Goal: Communication & Community: Answer question/provide support

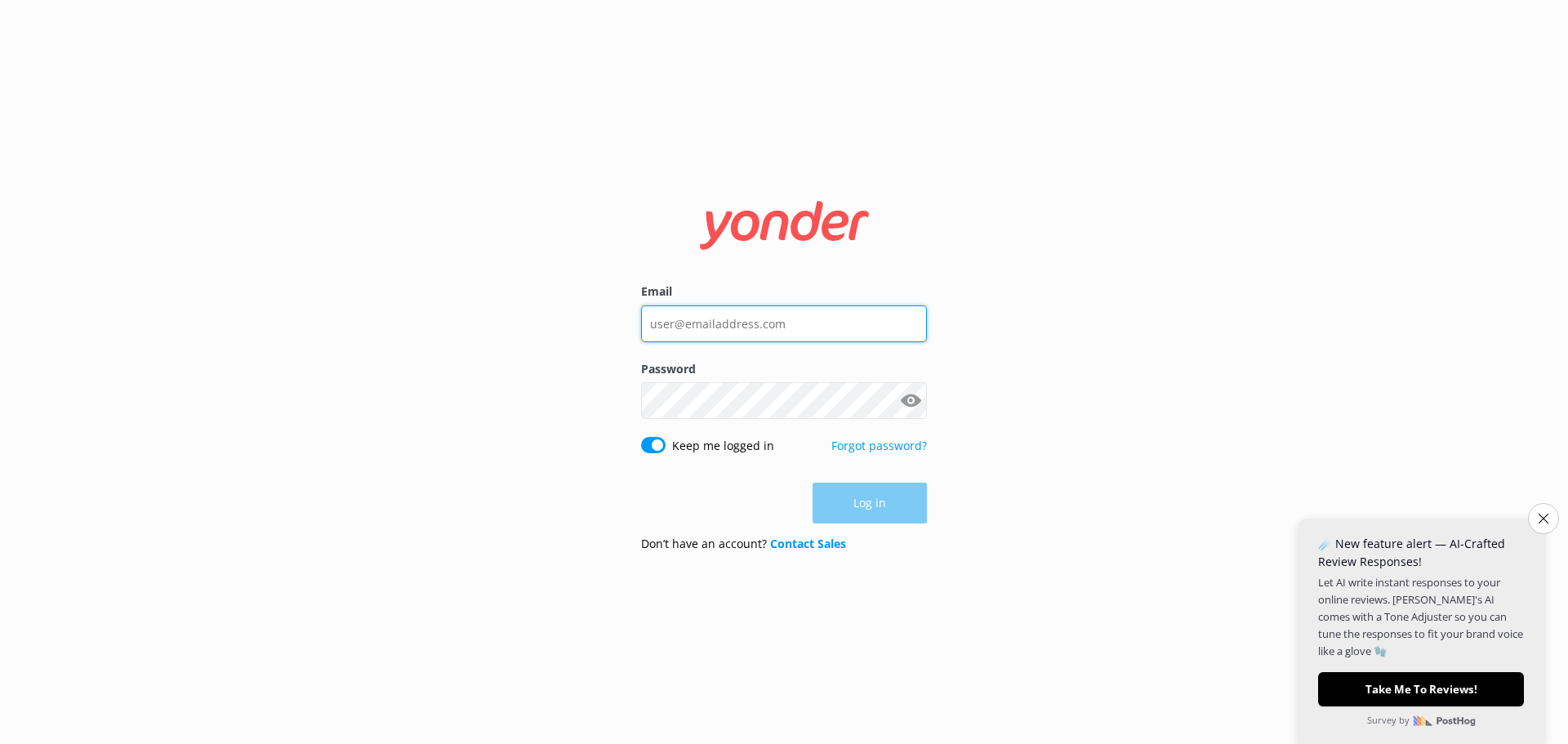
click at [767, 330] on input "Email" at bounding box center [784, 324] width 286 height 37
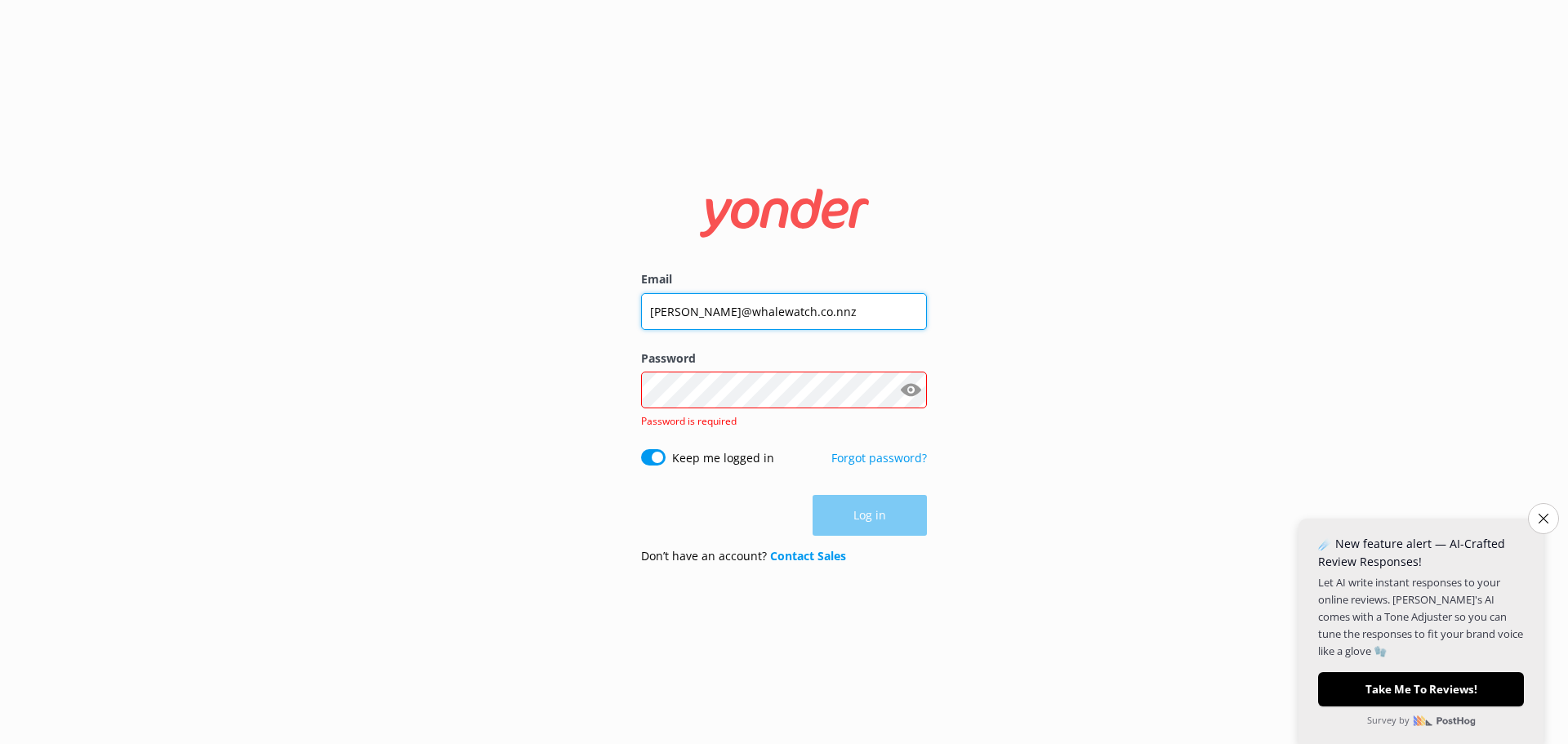
click at [791, 312] on input "[PERSON_NAME]@whalewatch.co.nnz" at bounding box center [784, 311] width 286 height 37
type input "[PERSON_NAME][EMAIL_ADDRESS][DOMAIN_NAME]"
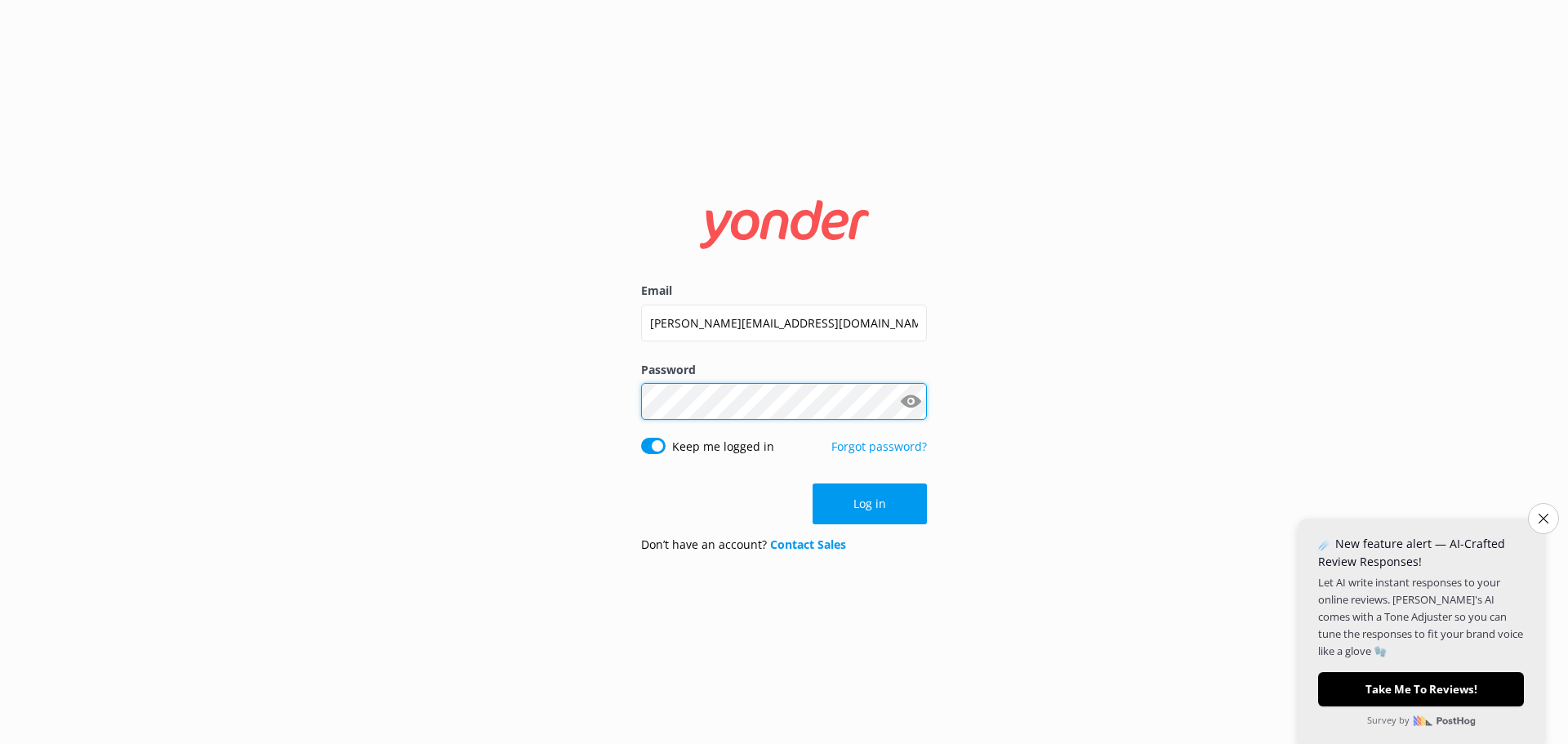
click button "Log in" at bounding box center [870, 504] width 115 height 41
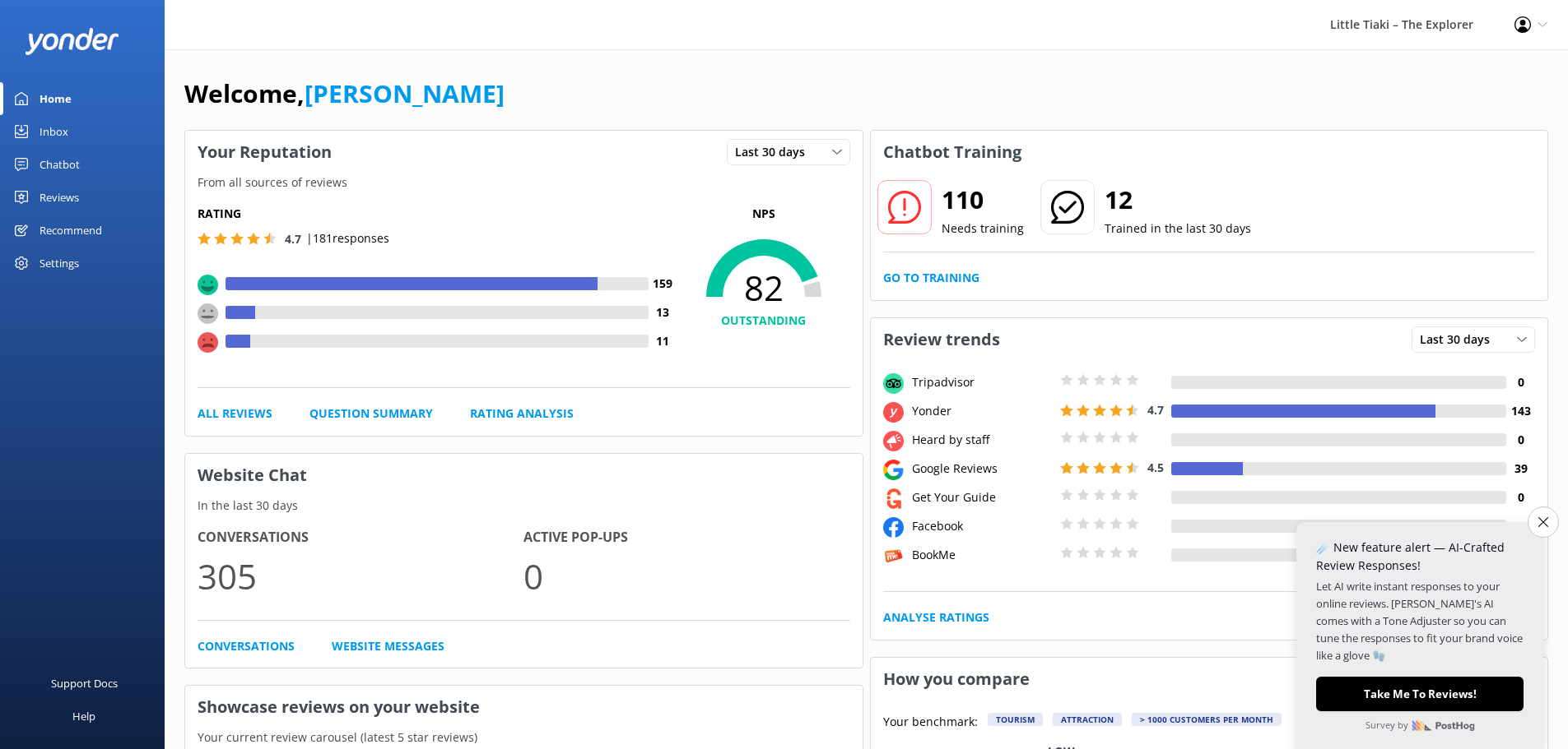
click at [74, 133] on link "Inbox" at bounding box center [82, 131] width 165 height 33
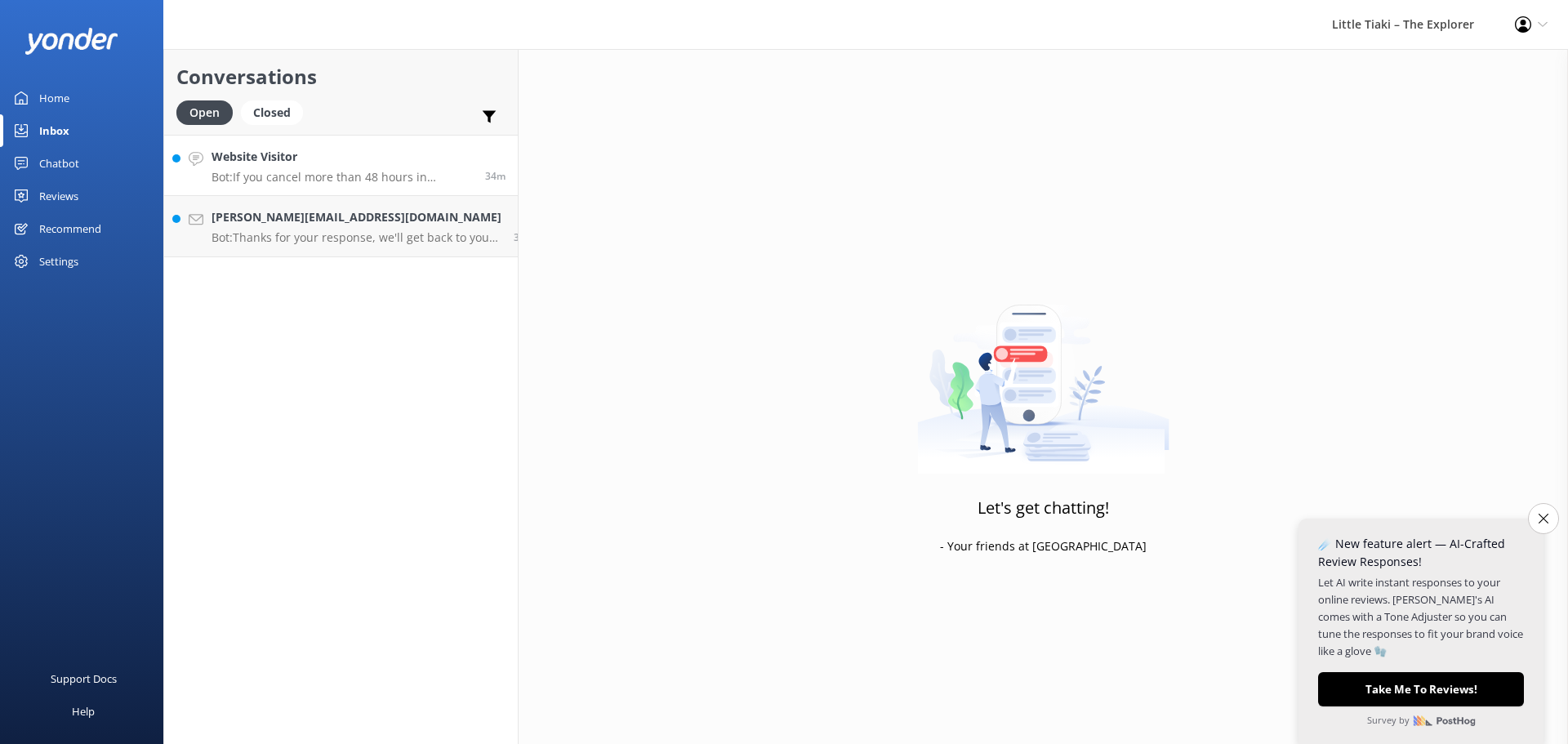
click at [294, 172] on p "Bot: If you cancel more than 48 hours in advance of your tour departure, you wi…" at bounding box center [342, 178] width 261 height 15
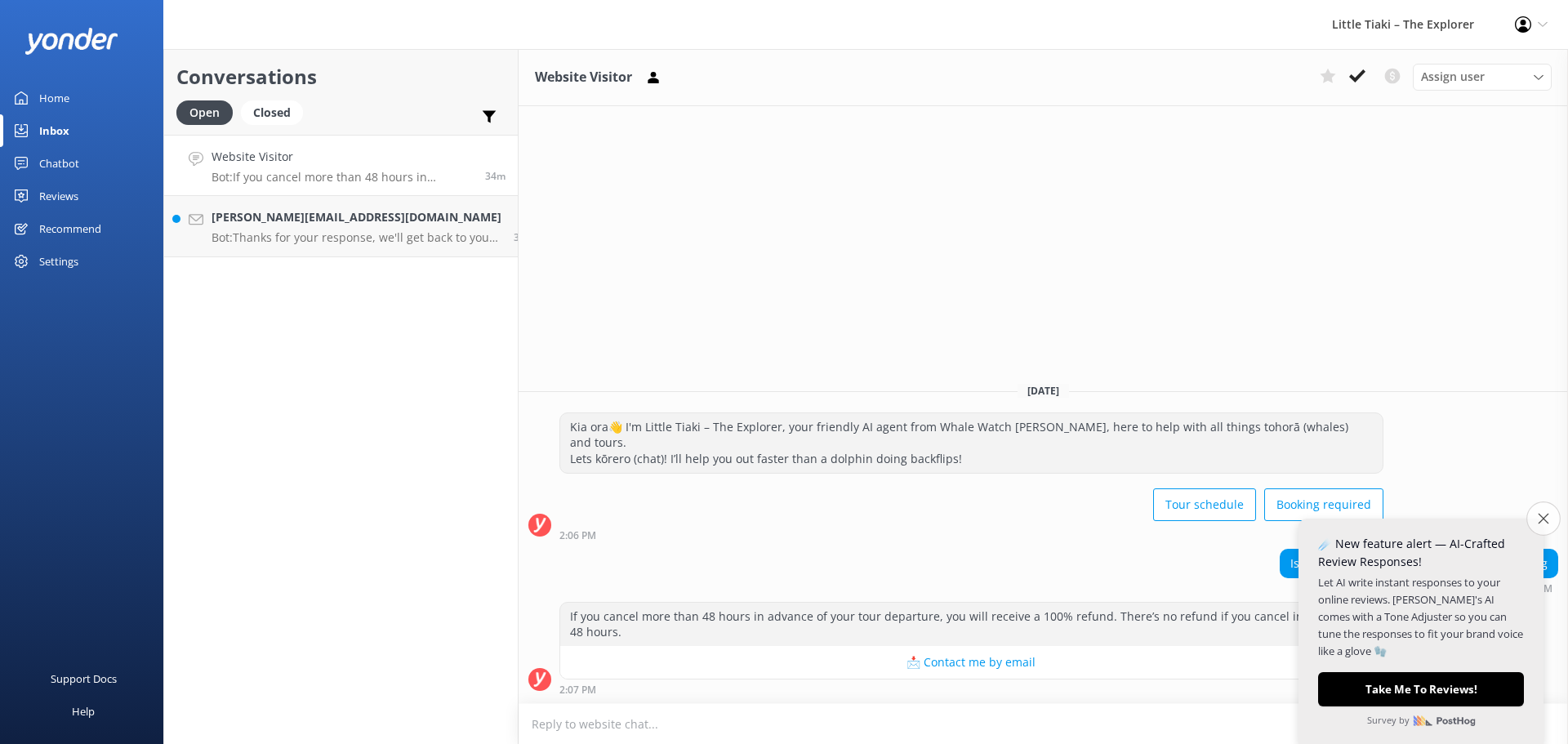
click at [1536, 515] on button "Close survey" at bounding box center [1543, 518] width 34 height 34
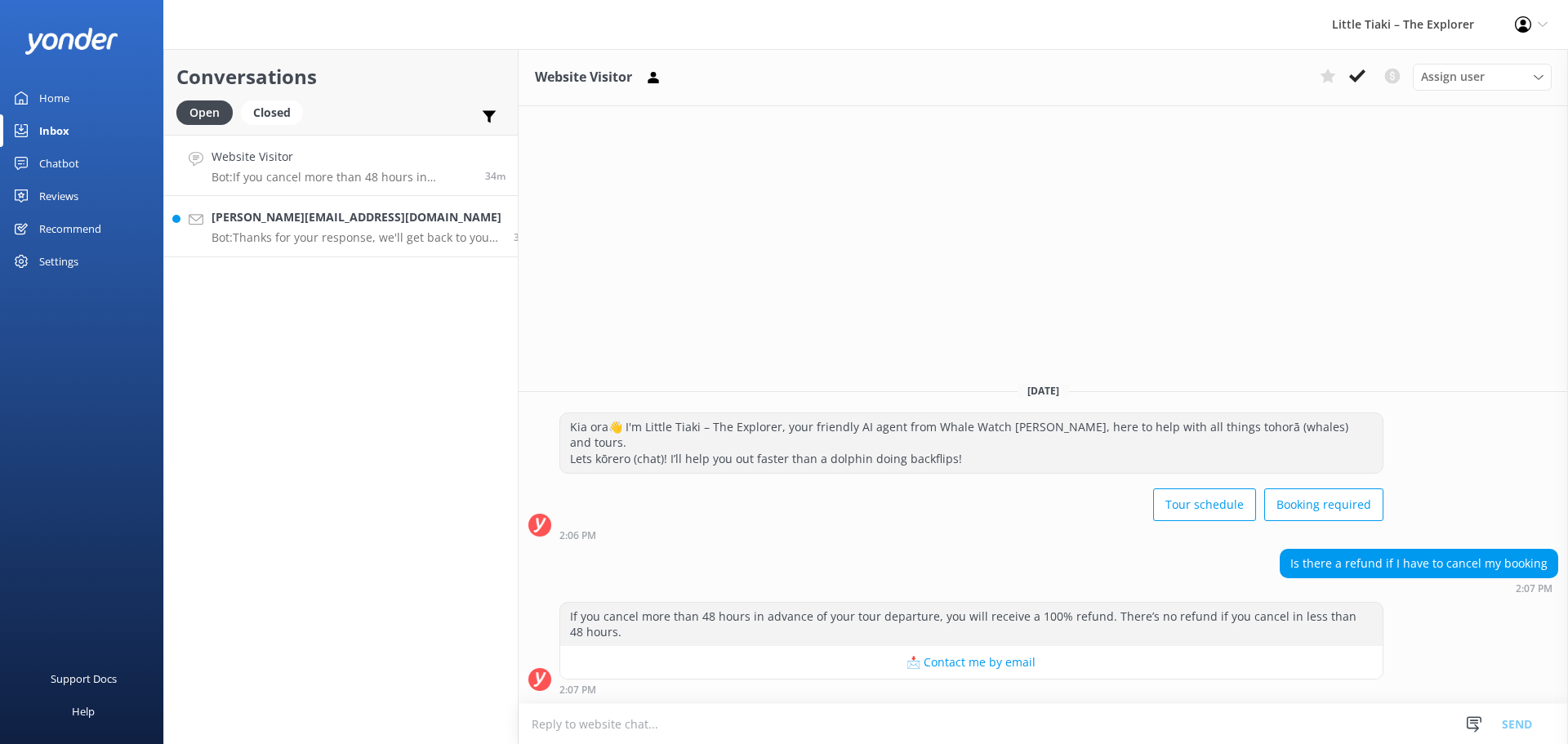
click at [331, 227] on h4 "[PERSON_NAME][EMAIL_ADDRESS][DOMAIN_NAME]" at bounding box center [356, 218] width 290 height 18
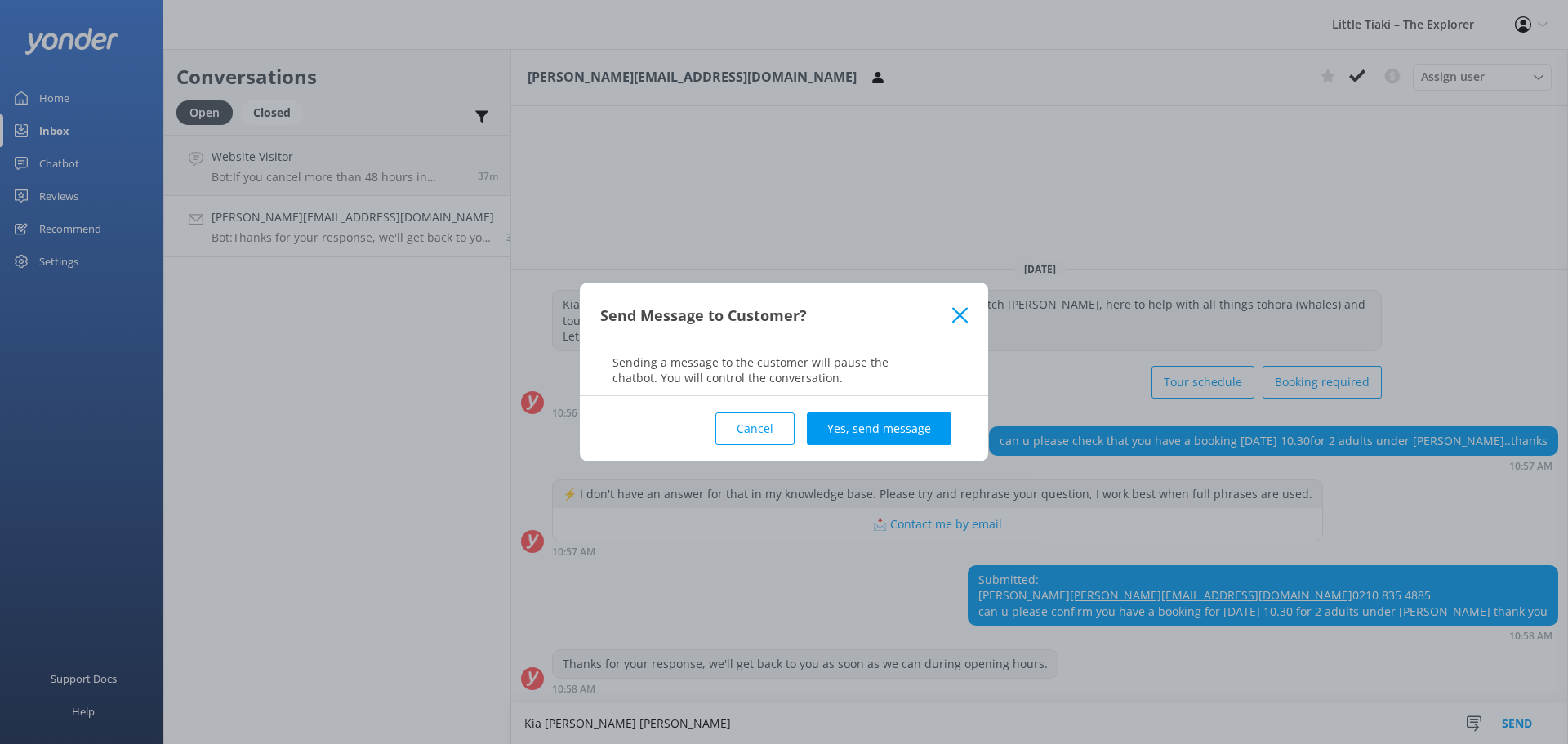
click at [960, 314] on use at bounding box center [960, 315] width 16 height 16
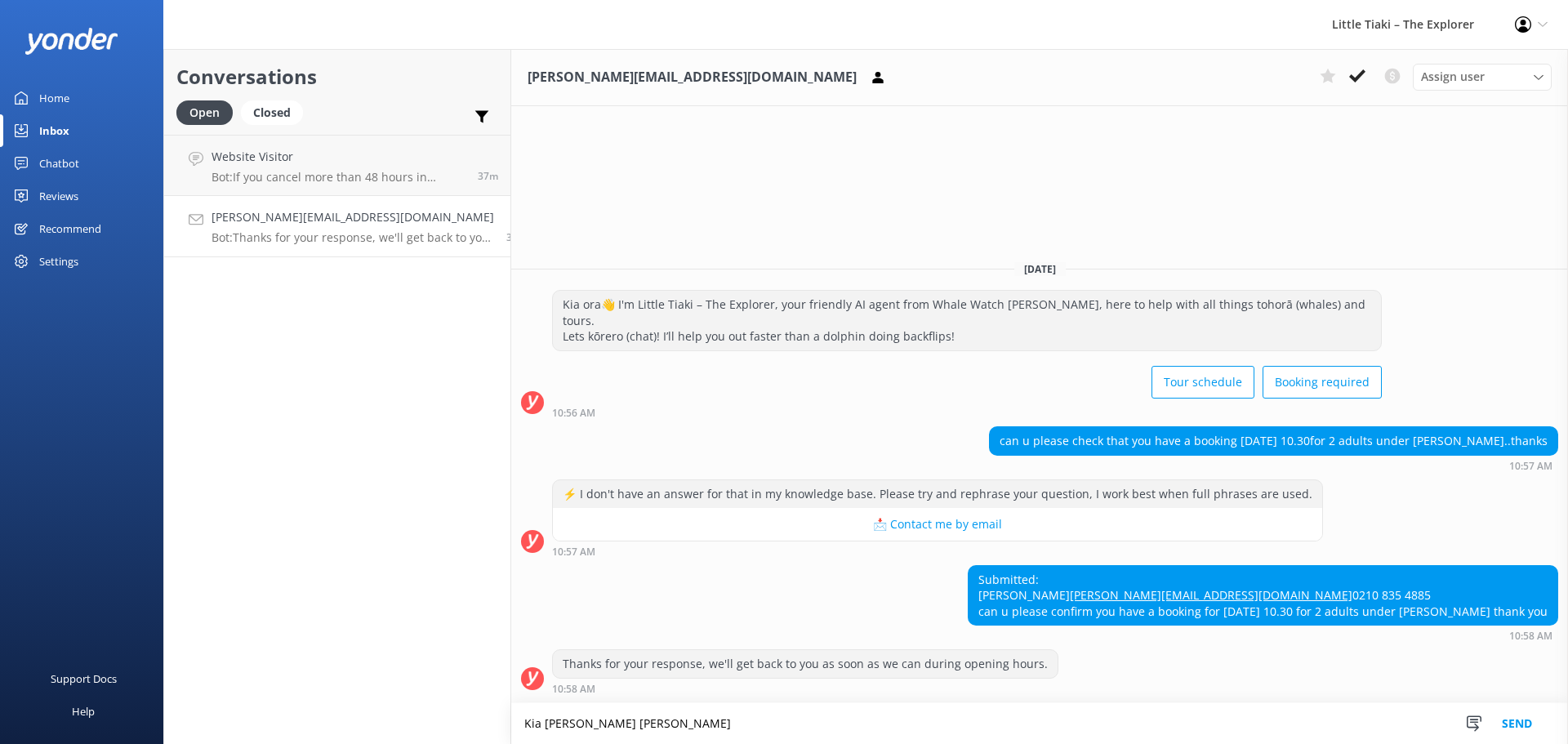
click at [727, 717] on textarea "Kia [PERSON_NAME] [PERSON_NAME]" at bounding box center [1039, 723] width 1057 height 41
paste textarea "814131"
type textarea "Kia [PERSON_NAME] [PERSON_NAME] - yes I can confirm that we have your booking f…"
click at [1512, 729] on button "Send" at bounding box center [1517, 723] width 61 height 41
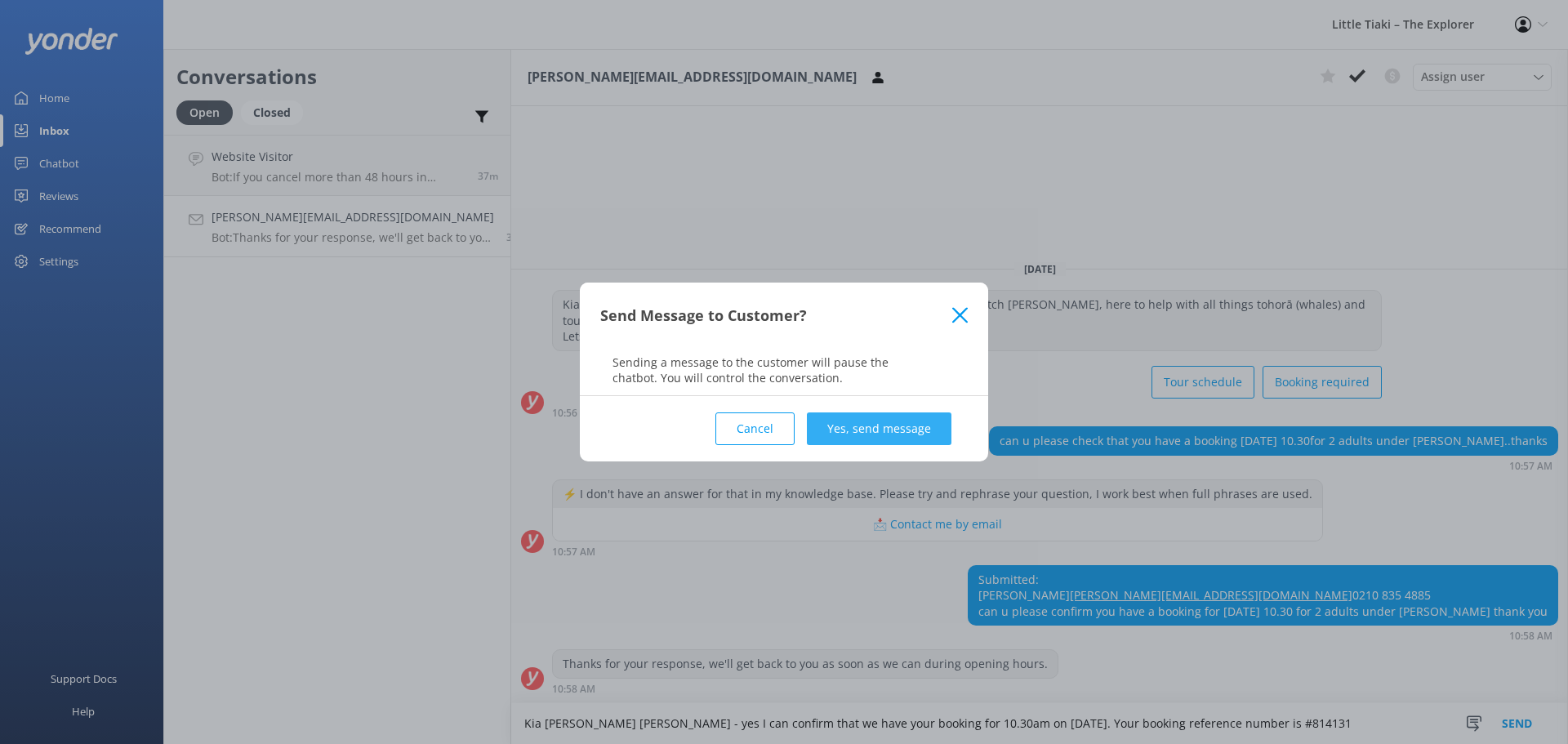
click at [868, 426] on button "Yes, send message" at bounding box center [879, 428] width 144 height 32
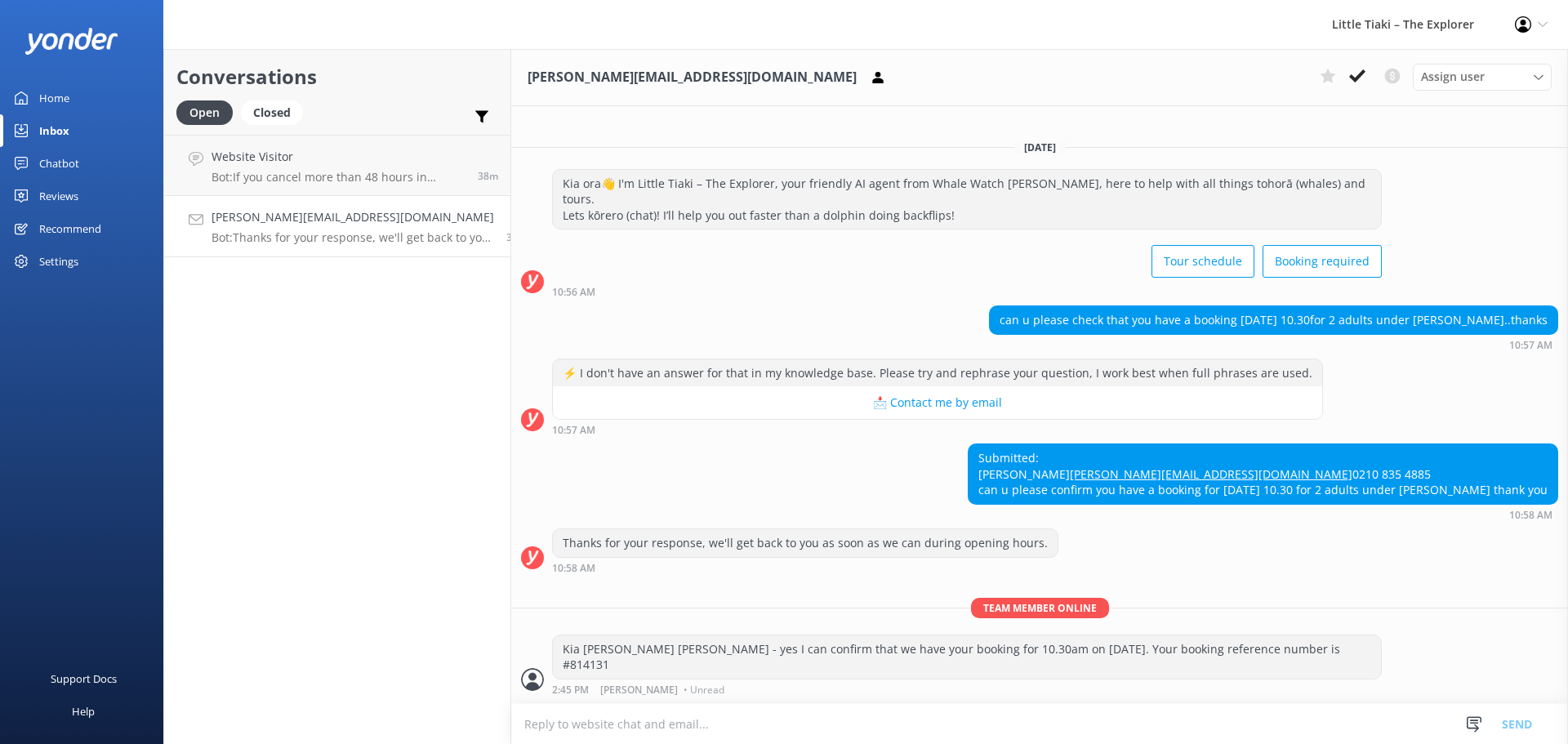
click at [279, 242] on p "Bot: Thanks for your response, we'll get back to you as soon as we can during o…" at bounding box center [353, 237] width 282 height 15
click at [273, 181] on p "Bot: If you cancel more than 48 hours in advance of your tour departure, you wi…" at bounding box center [339, 178] width 254 height 15
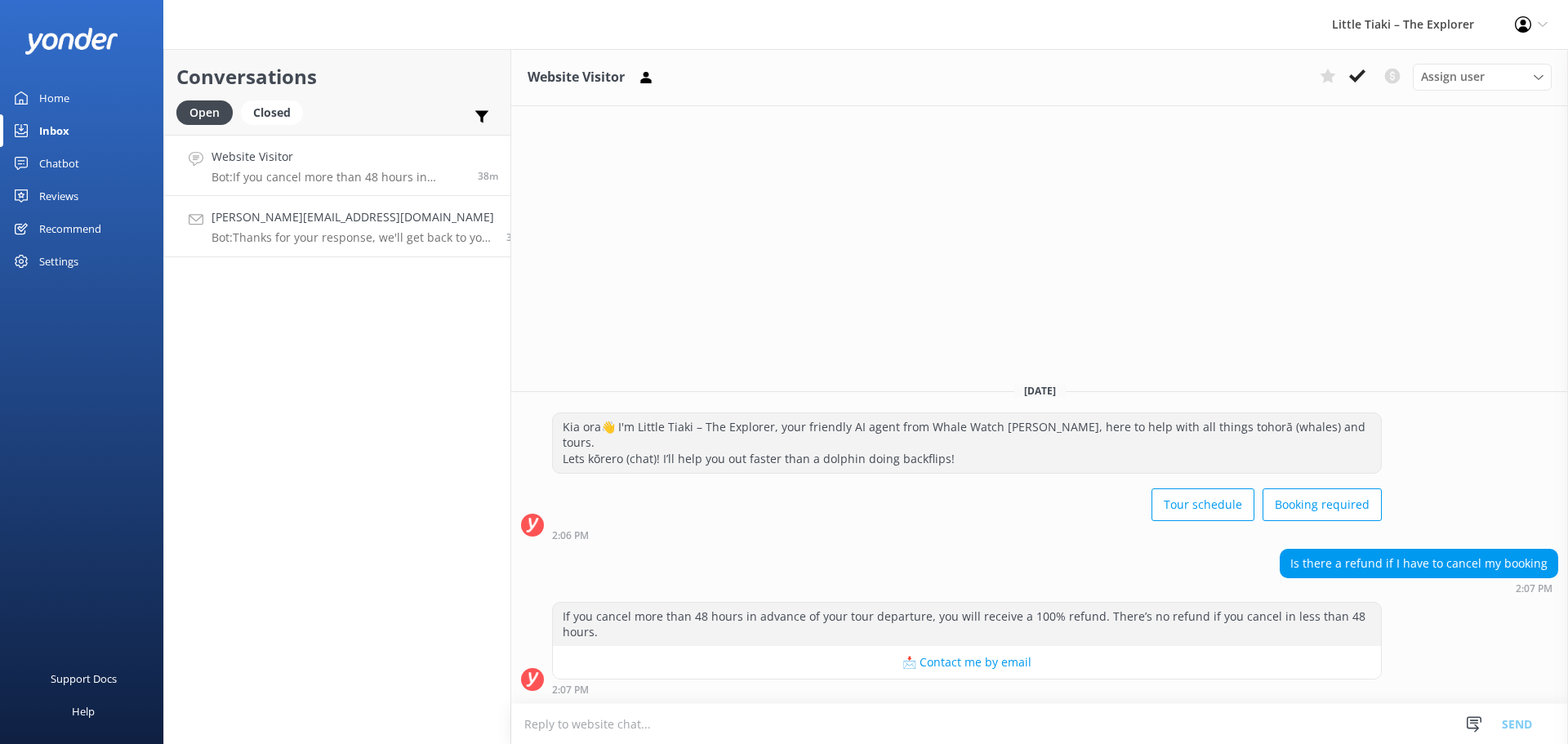
click at [290, 239] on p "Bot: Thanks for your response, we'll get back to you as soon as we can during o…" at bounding box center [353, 237] width 282 height 15
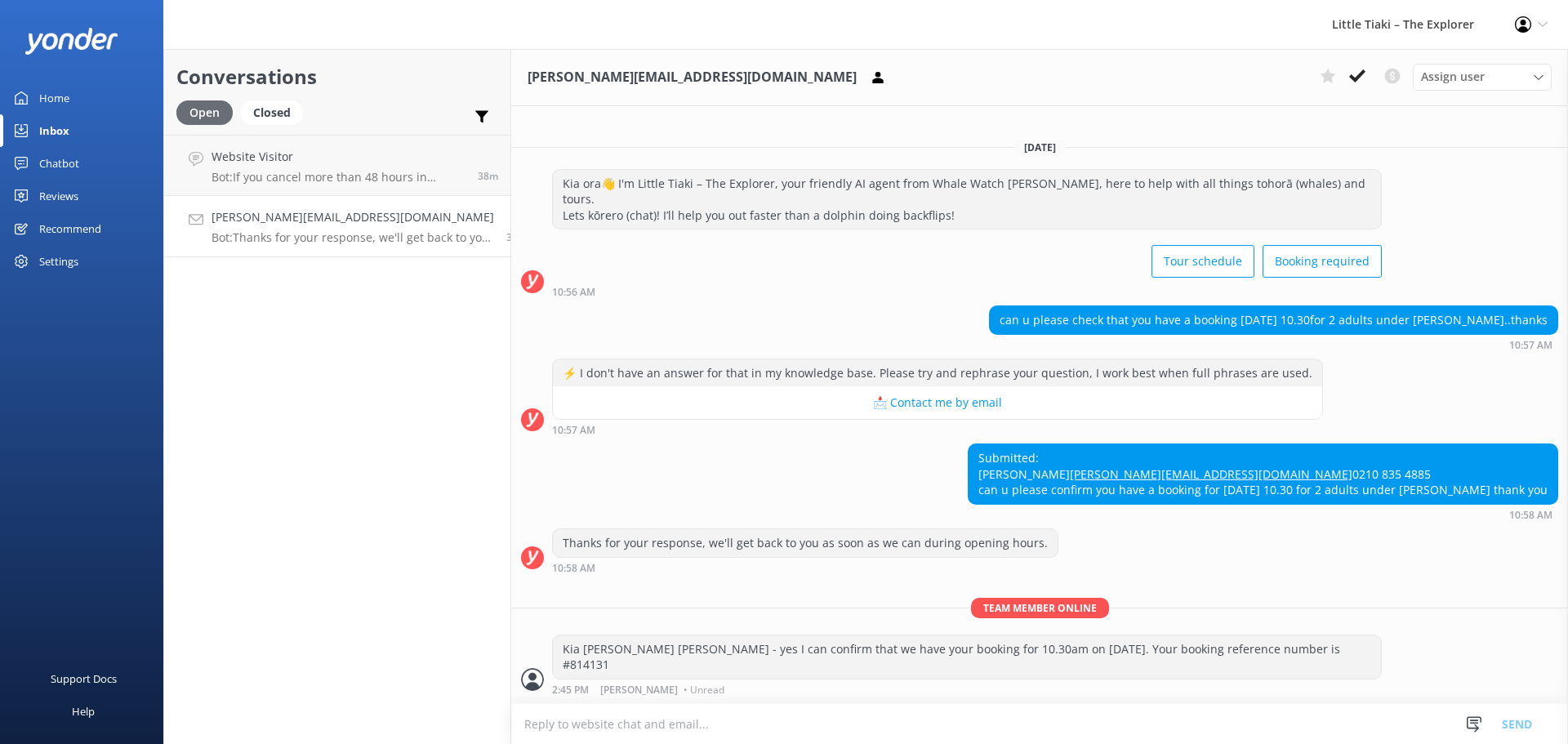
click at [209, 114] on div "Open" at bounding box center [205, 113] width 56 height 25
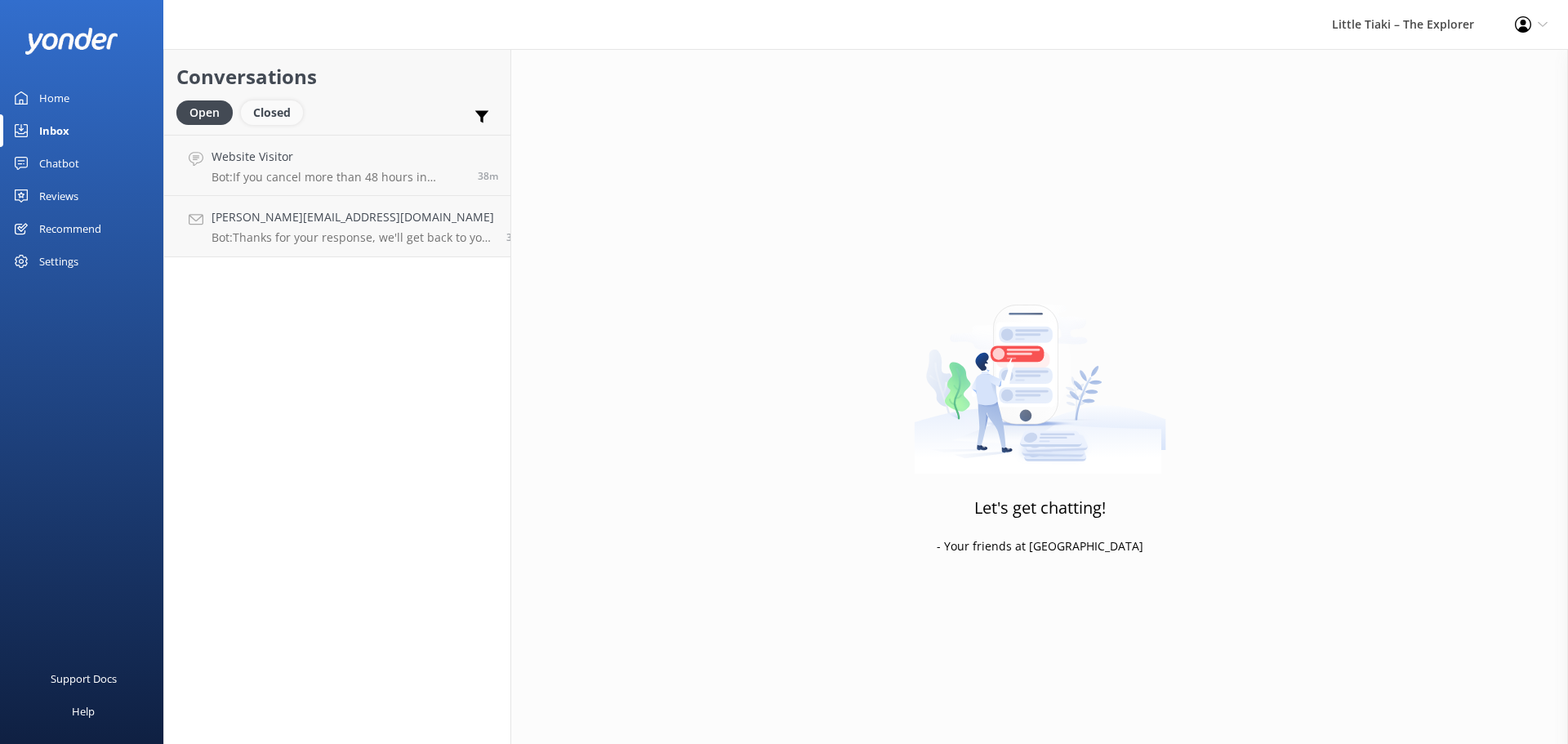
click at [276, 114] on div "Closed" at bounding box center [271, 113] width 62 height 25
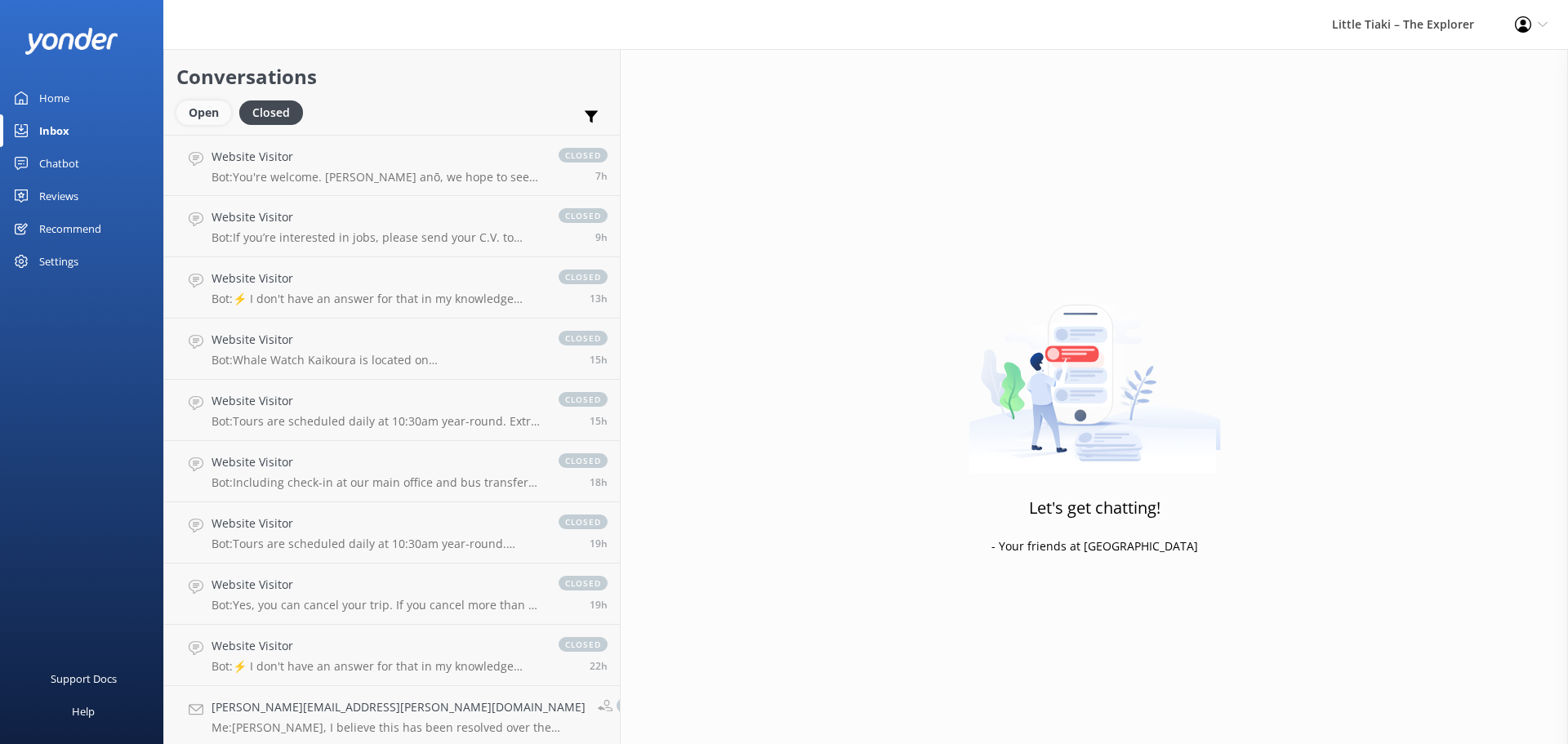
click at [207, 110] on div "Open" at bounding box center [204, 113] width 55 height 25
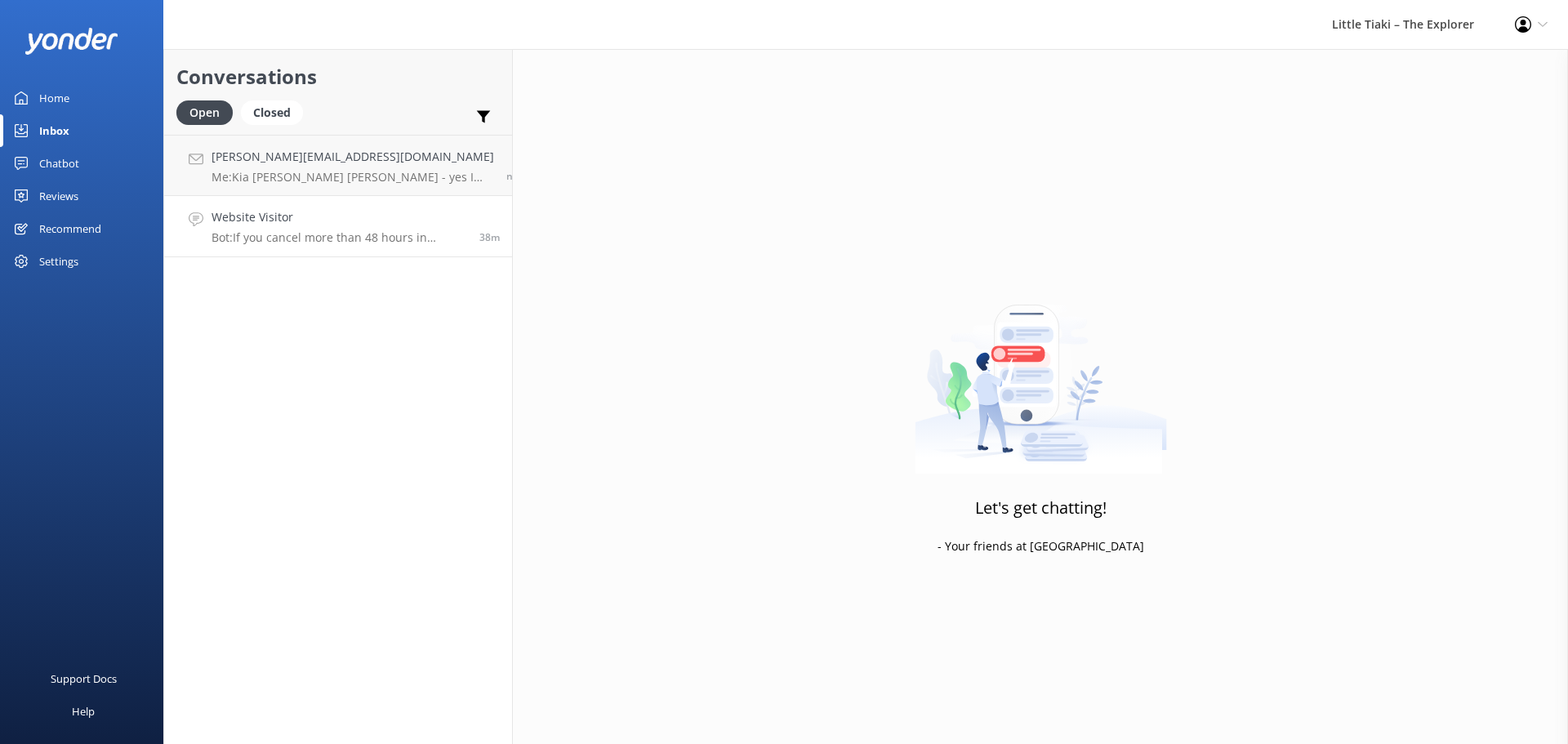
click at [261, 228] on div "Website Visitor Bot: If you cancel more than 48 hours in advance of your tour d…" at bounding box center [339, 226] width 256 height 36
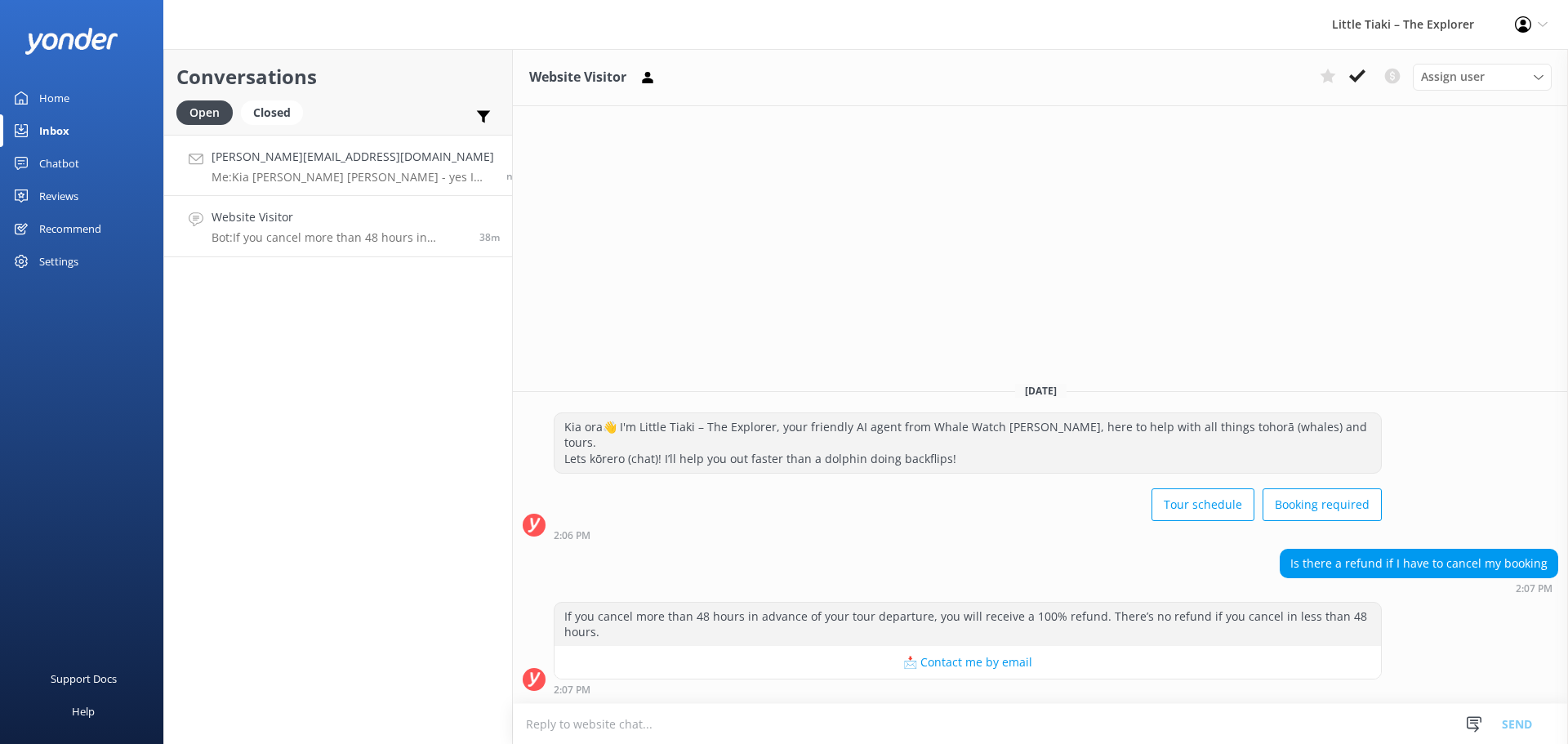
click at [267, 170] on p "Me: Kia [PERSON_NAME] [PERSON_NAME] - yes I can confirm that we have your booki…" at bounding box center [353, 178] width 282 height 15
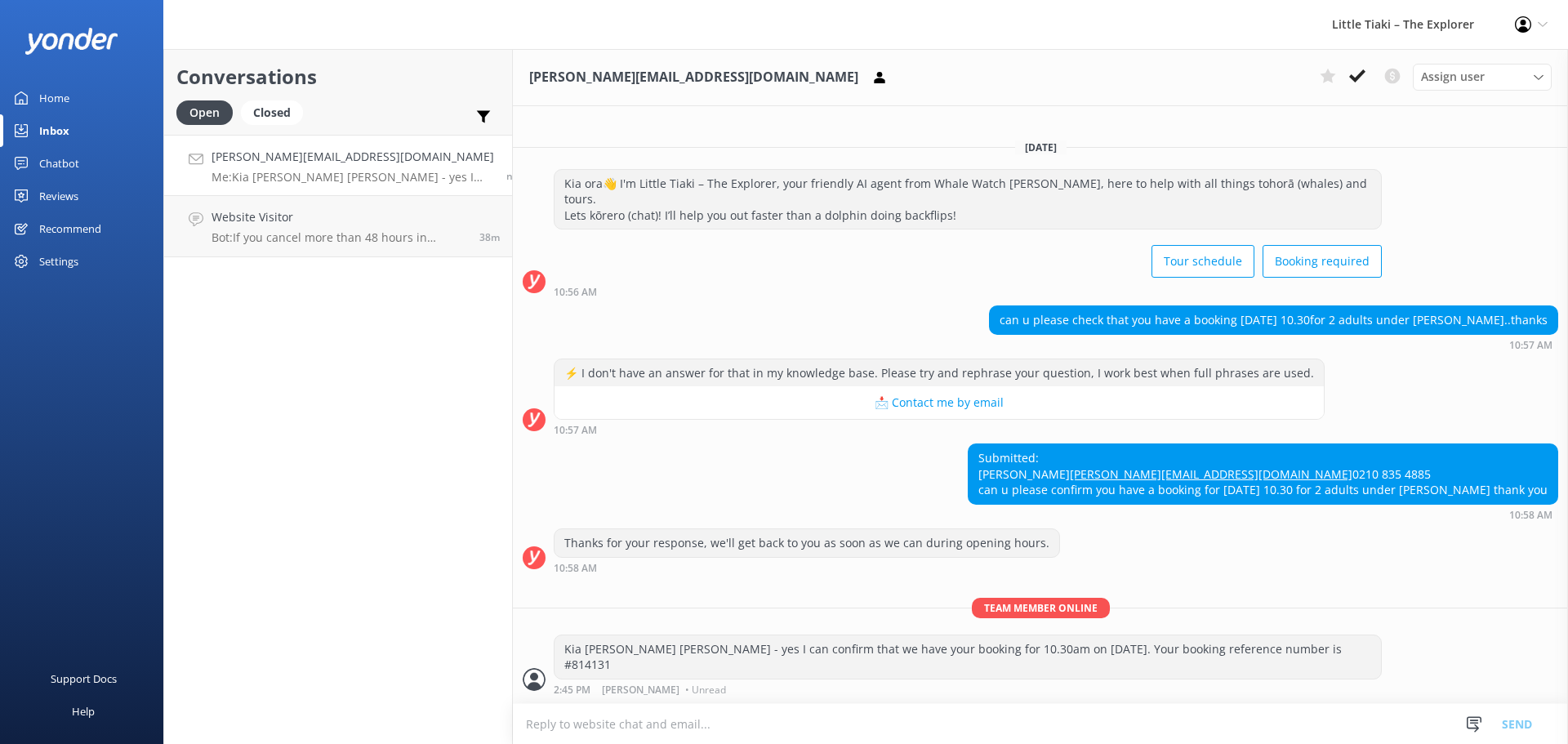
click at [74, 159] on div "Chatbot" at bounding box center [59, 163] width 40 height 32
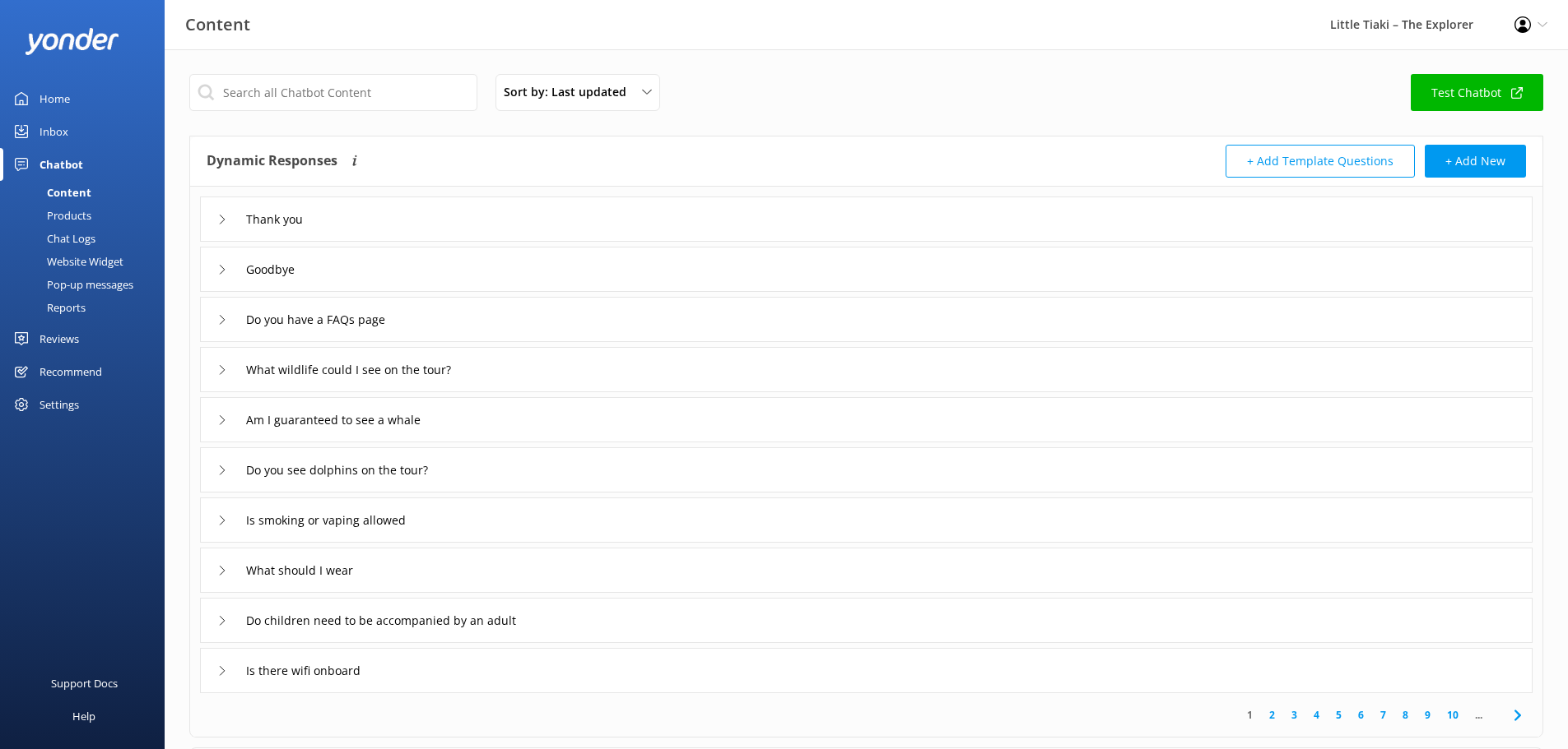
click at [86, 129] on link "Inbox" at bounding box center [82, 131] width 165 height 33
